Goal: Task Accomplishment & Management: Manage account settings

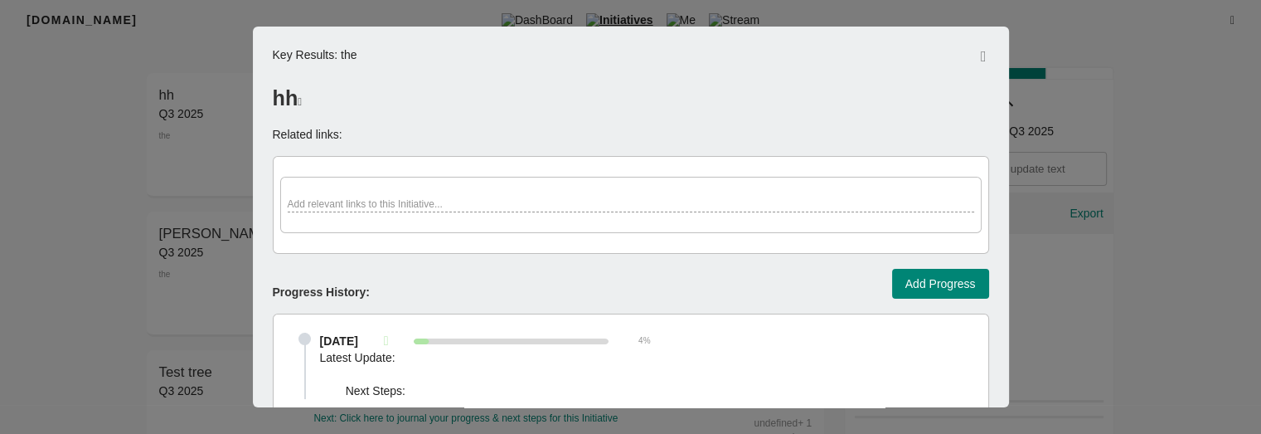
scroll to position [766, 0]
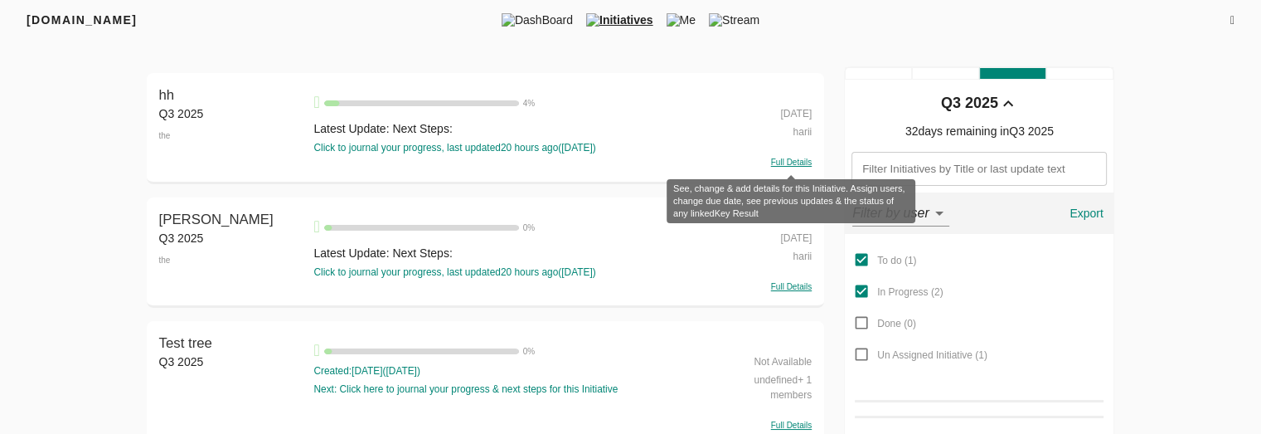
click at [793, 164] on span "Full Details" at bounding box center [791, 161] width 41 height 9
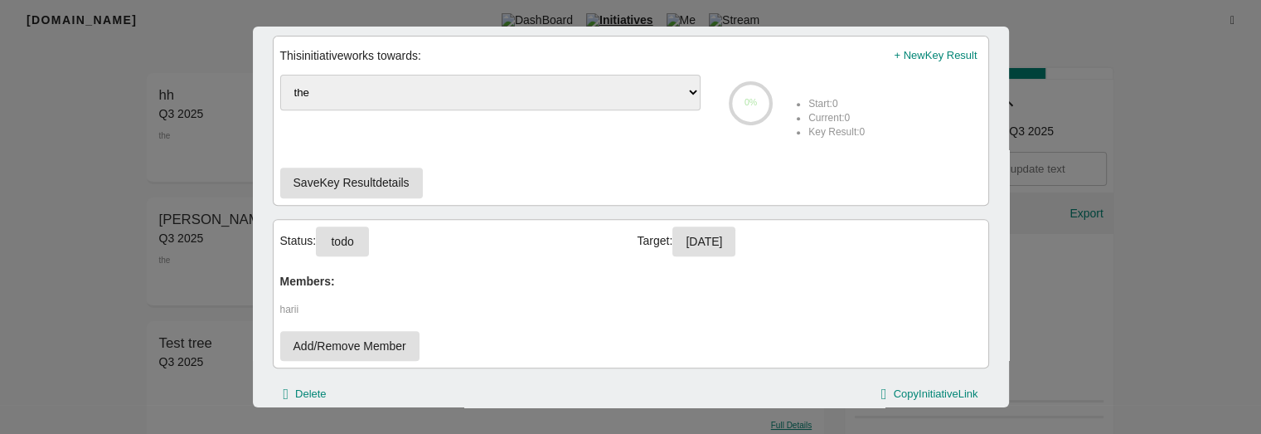
scroll to position [766, 0]
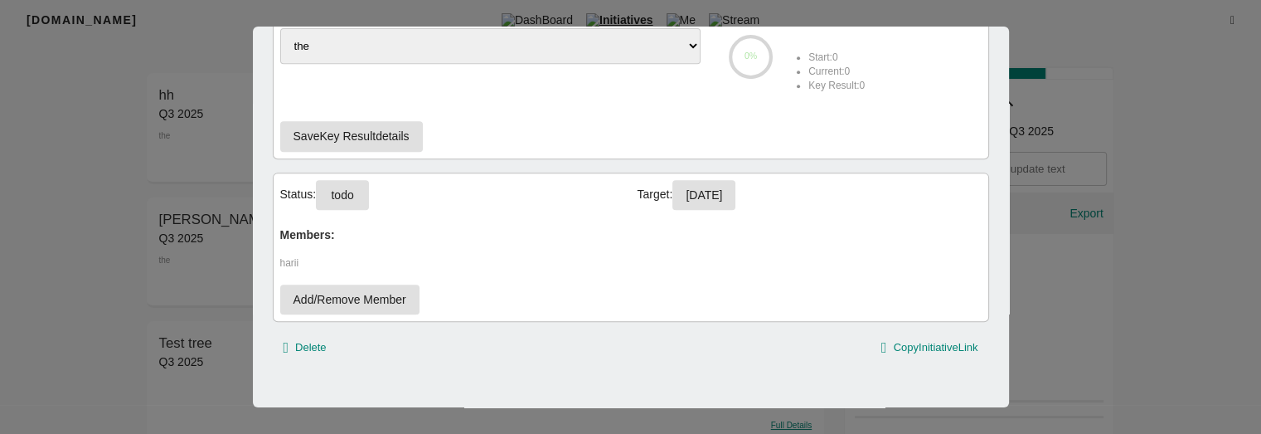
click at [330, 193] on button "todo" at bounding box center [342, 195] width 53 height 31
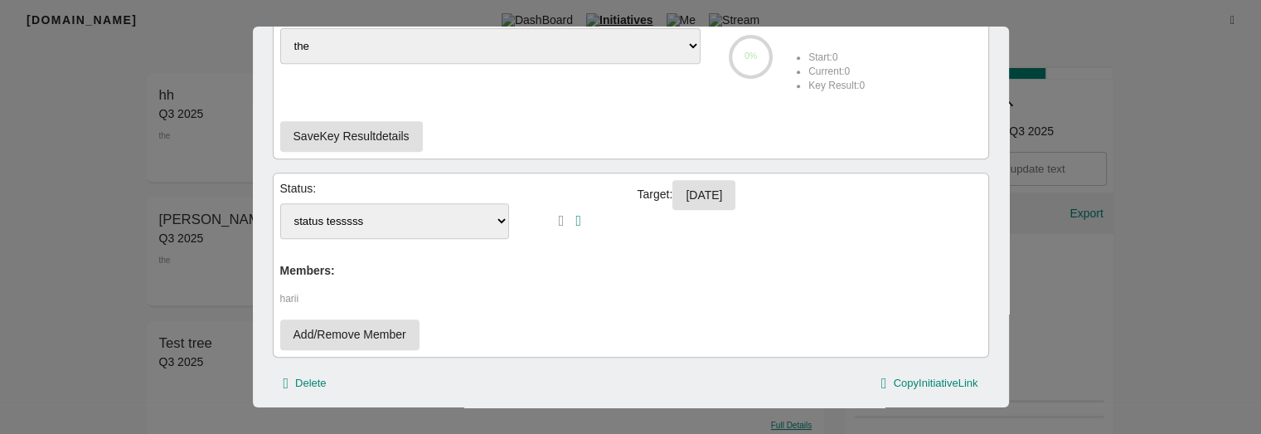
click at [434, 210] on select "status tesssss status testing testing" at bounding box center [395, 221] width 230 height 36
click at [280, 203] on select "status tesssss status testing testing" at bounding box center [395, 221] width 230 height 36
select select "status tesssss"
click at [575, 216] on icon "button" at bounding box center [578, 220] width 6 height 15
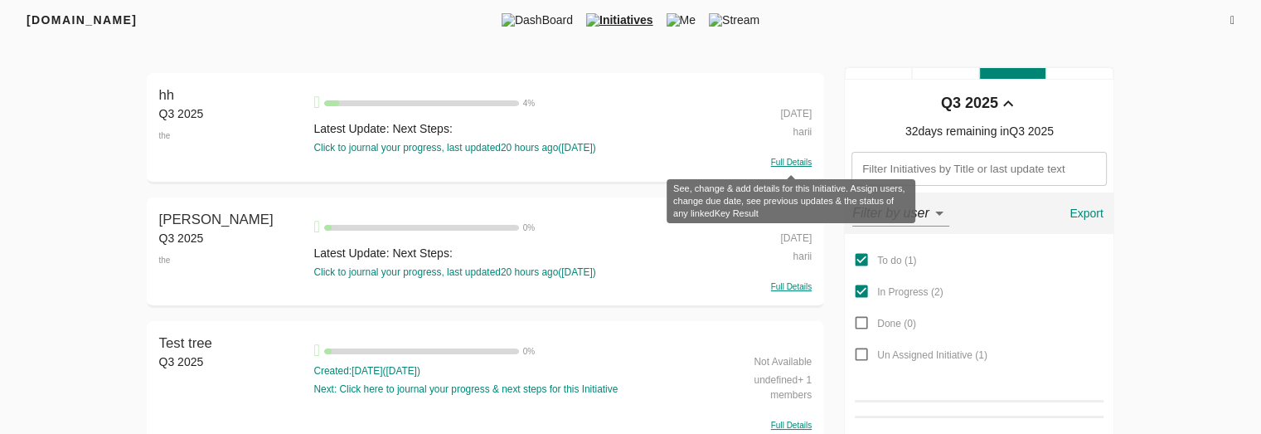
click at [790, 163] on span "Full Details" at bounding box center [791, 161] width 41 height 9
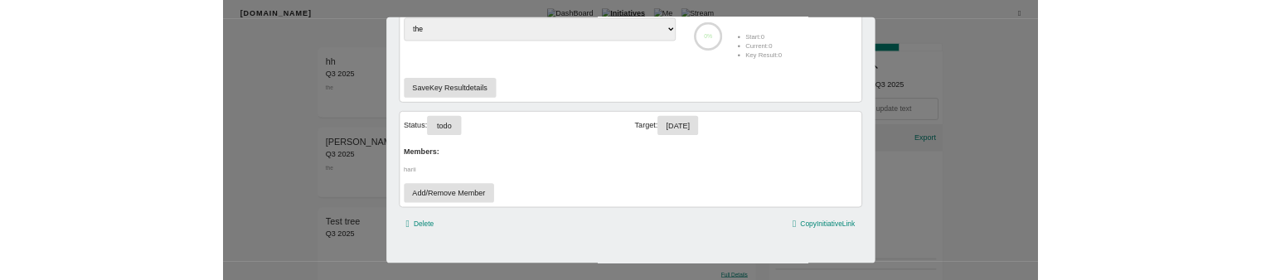
scroll to position [741, 0]
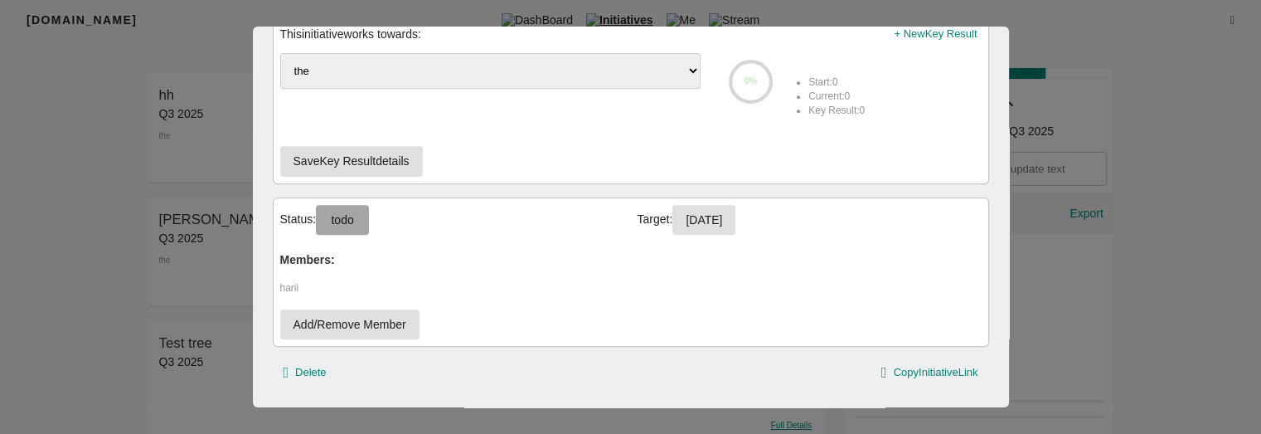
click at [353, 223] on span "todo" at bounding box center [342, 220] width 27 height 21
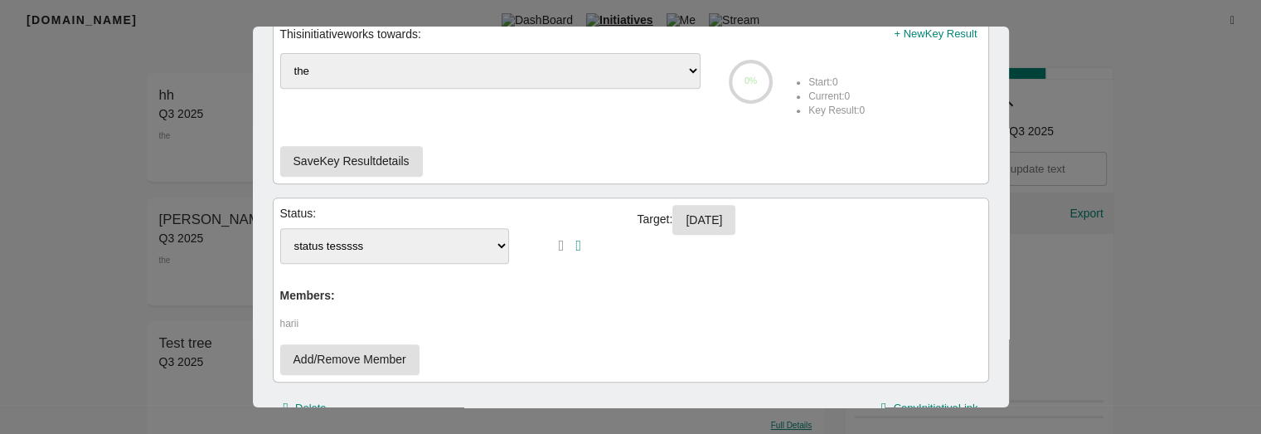
click at [487, 244] on select "status tesssss status testing testing" at bounding box center [395, 246] width 230 height 36
click at [626, 317] on p "harii" at bounding box center [630, 324] width 701 height 14
click at [559, 240] on icon "button" at bounding box center [562, 245] width 6 height 15
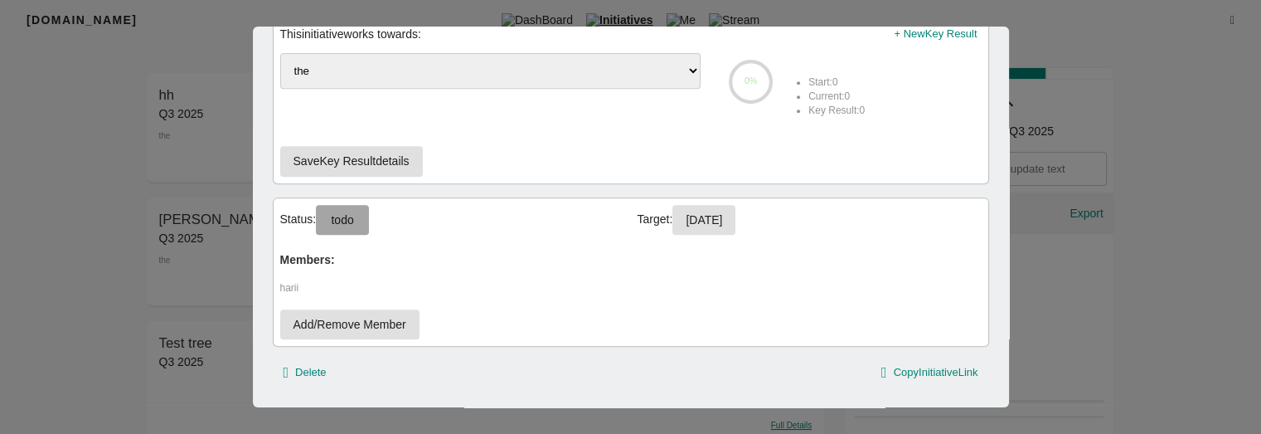
click at [344, 216] on span "todo" at bounding box center [342, 220] width 27 height 21
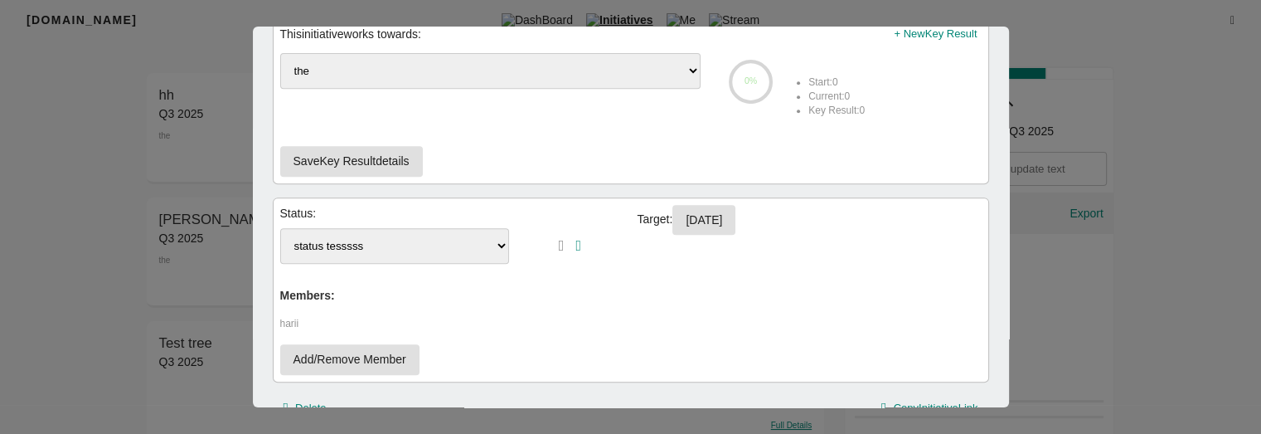
click at [382, 240] on select "status tesssss status testing testing" at bounding box center [395, 246] width 230 height 36
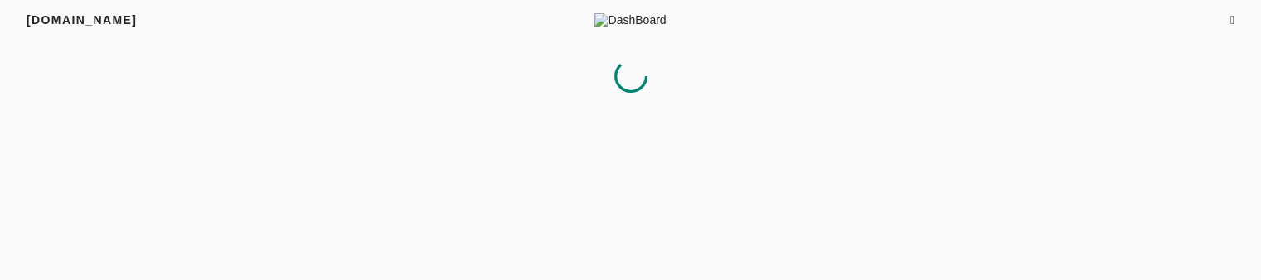
click at [521, 126] on html "[DOMAIN_NAME] DashBoard" at bounding box center [630, 141] width 1261 height 283
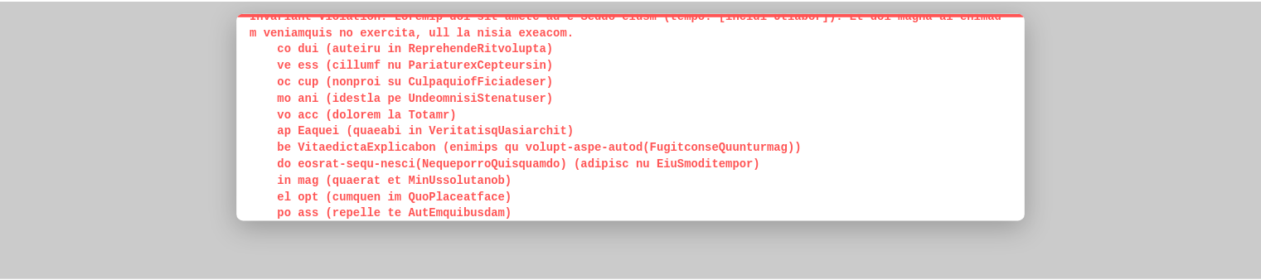
scroll to position [86, 0]
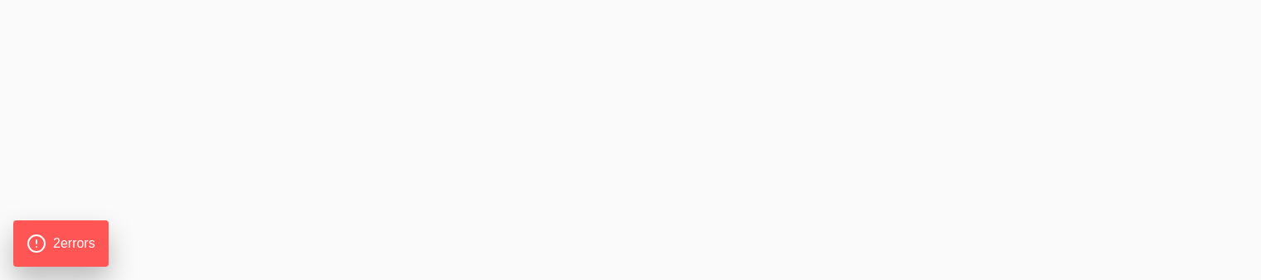
drag, startPoint x: 235, startPoint y: 70, endPoint x: 341, endPoint y: 124, distance: 117.9
click at [87, 240] on span "2 error s" at bounding box center [75, 244] width 46 height 22
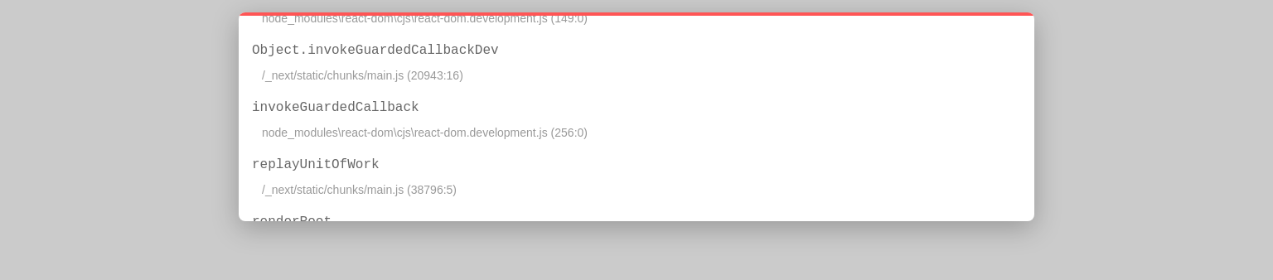
drag, startPoint x: 254, startPoint y: 73, endPoint x: 506, endPoint y: 177, distance: 272.5
click at [506, 177] on div "1 of 2 unhandled error s Unhandled Runtime Error Invariant Violation : Call Sta…" at bounding box center [637, 116] width 796 height 209
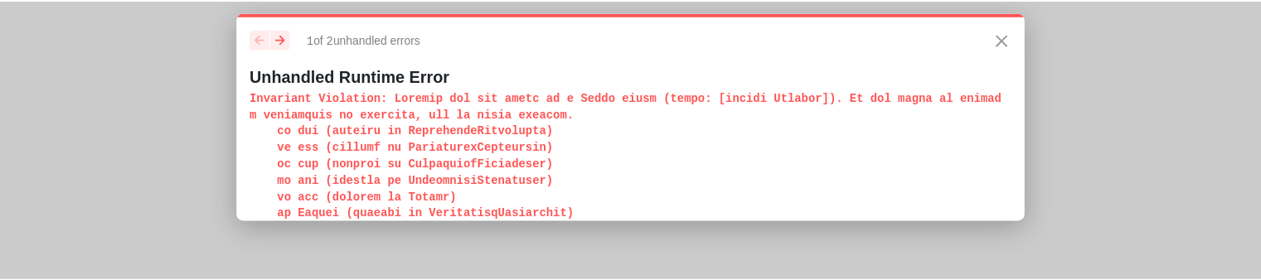
scroll to position [2, 0]
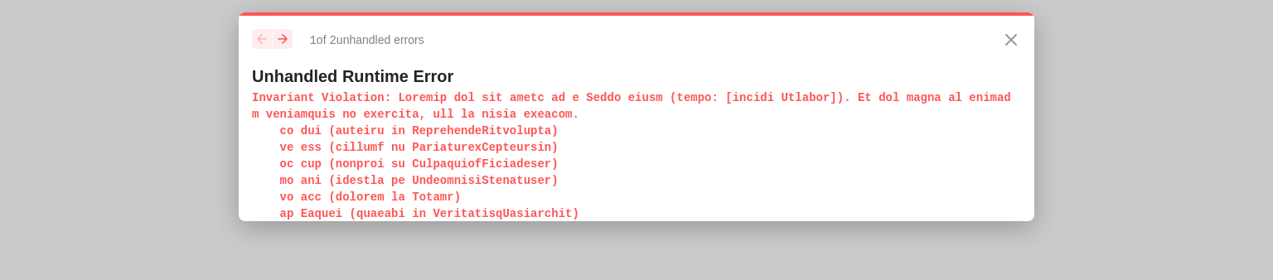
drag, startPoint x: 254, startPoint y: 76, endPoint x: 502, endPoint y: 183, distance: 270.7
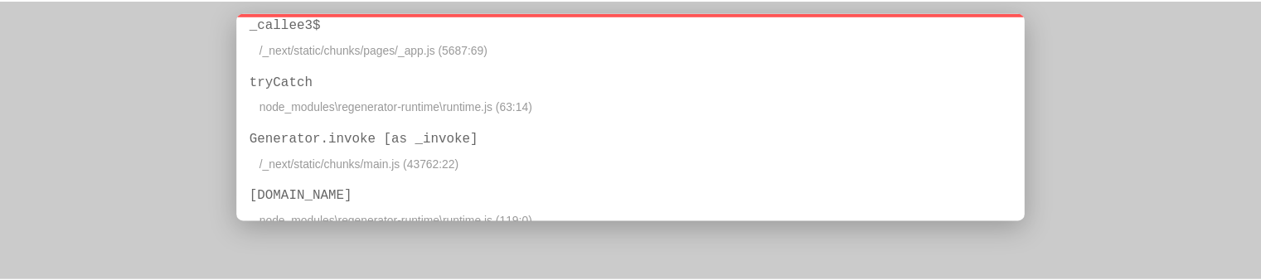
scroll to position [2122, 0]
